Goal: Task Accomplishment & Management: Manage account settings

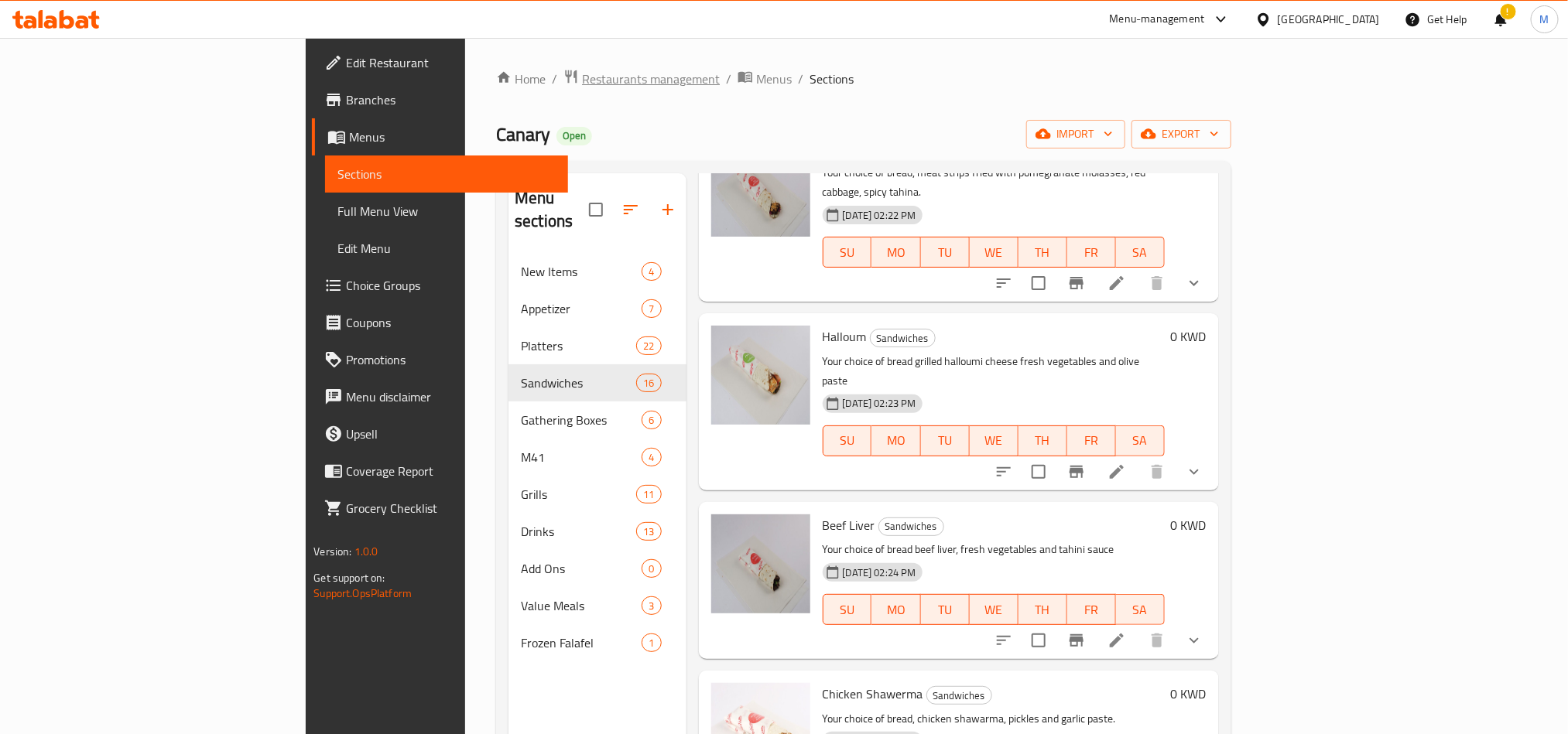
click at [582, 77] on span "Restaurants management" at bounding box center [651, 78] width 138 height 18
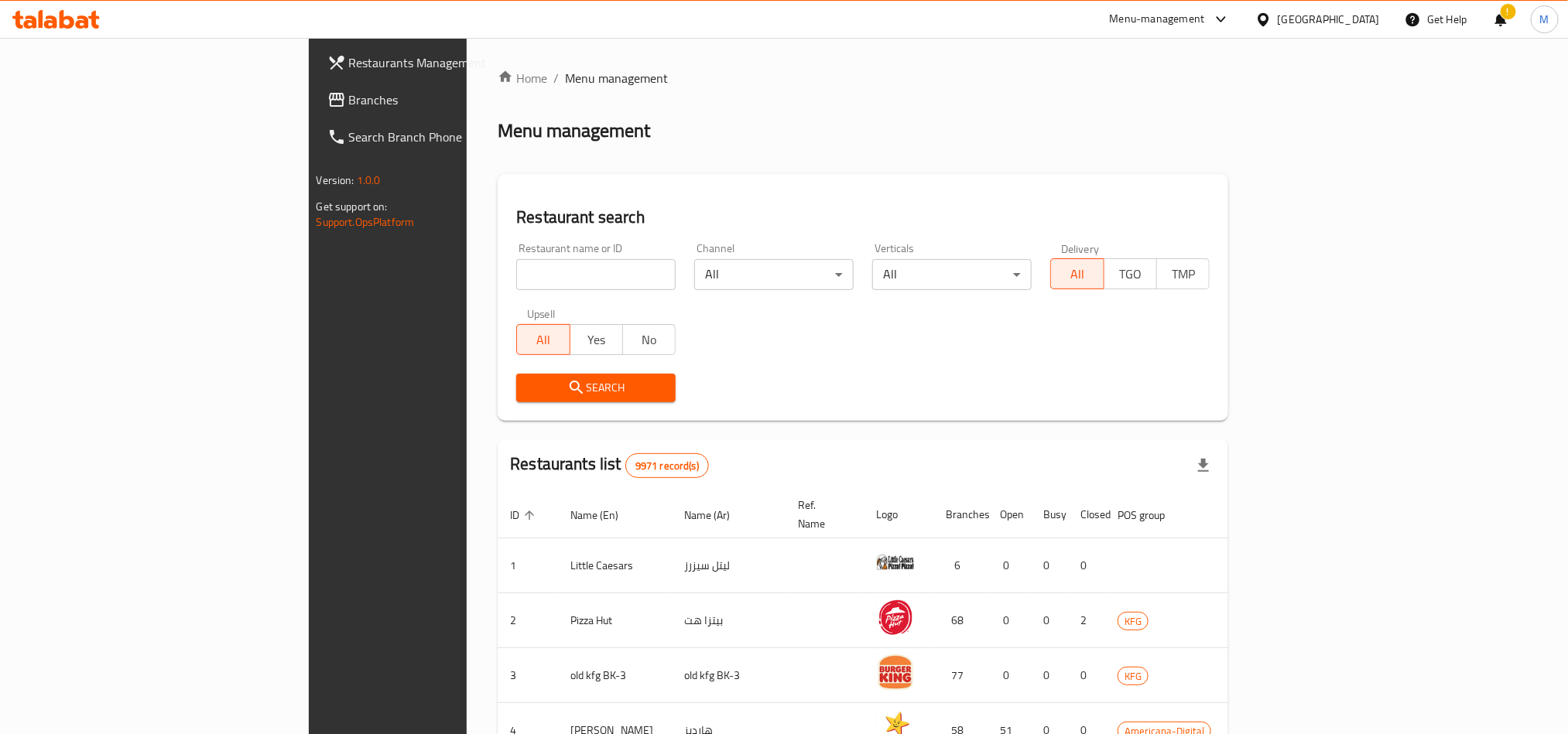
click at [1277, 17] on div at bounding box center [1267, 19] width 23 height 17
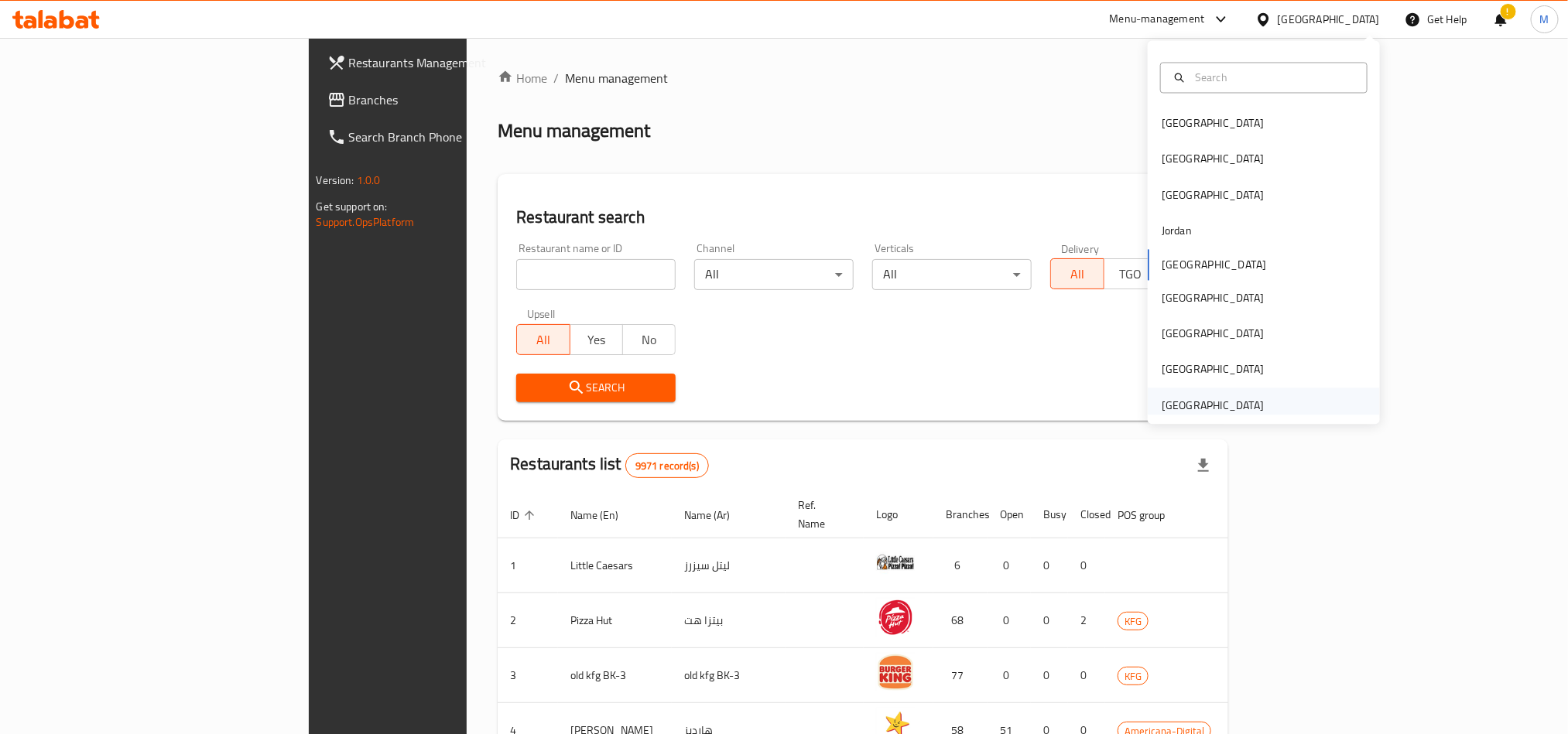
click at [1179, 409] on div "[GEOGRAPHIC_DATA]" at bounding box center [1212, 406] width 102 height 17
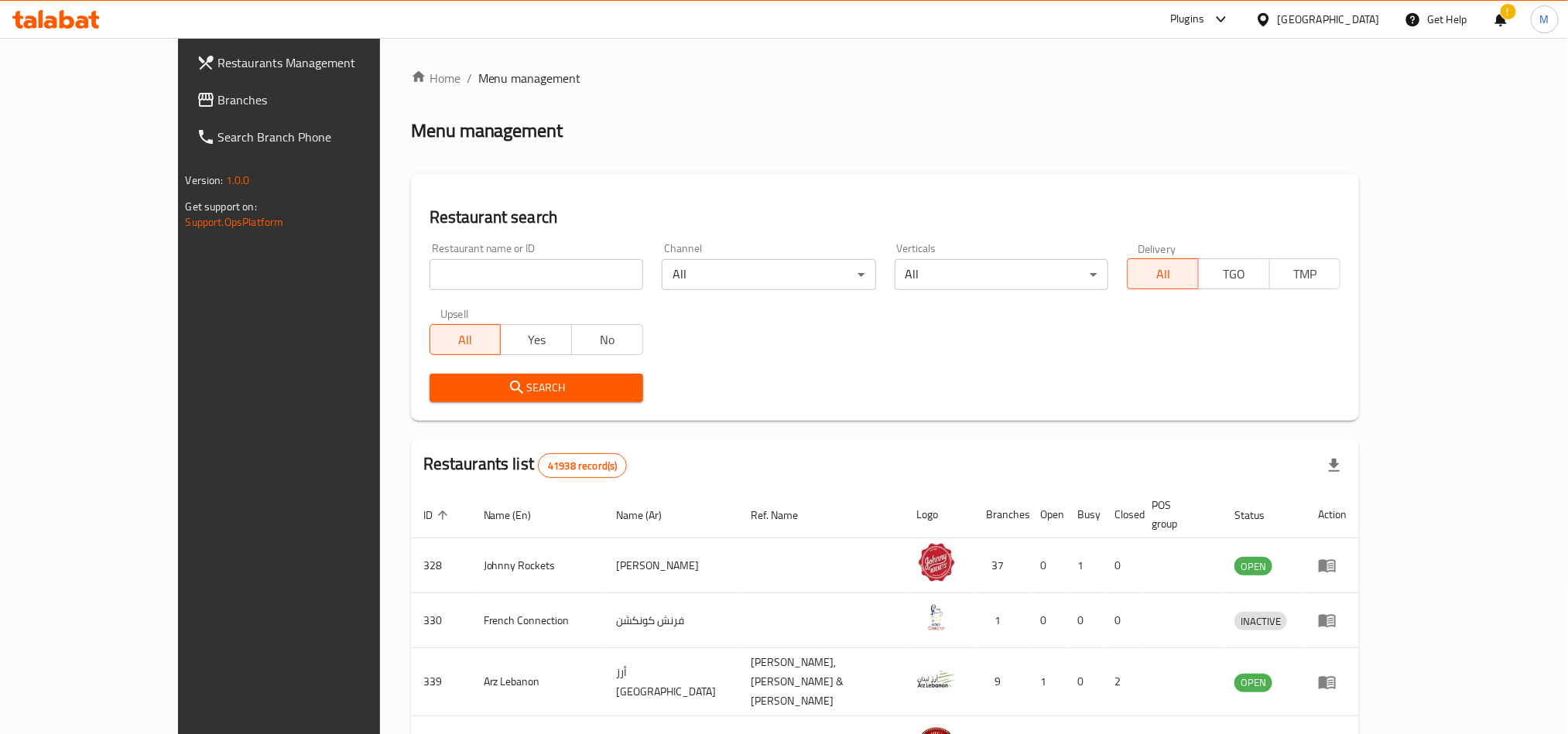
drag, startPoint x: 135, startPoint y: 96, endPoint x: 135, endPoint y: 76, distance: 20.0
click at [218, 96] on span "Branches" at bounding box center [322, 99] width 209 height 18
